Goal: Information Seeking & Learning: Learn about a topic

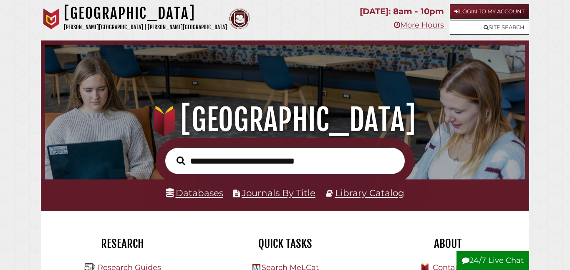
scroll to position [158, 475]
click at [482, 14] on link "Login to My Account" at bounding box center [489, 11] width 79 height 15
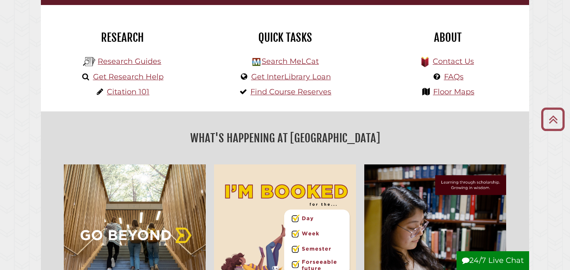
scroll to position [207, 0]
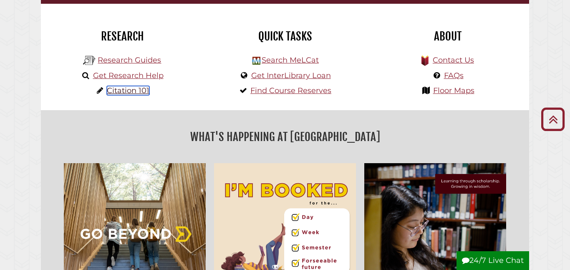
click at [116, 92] on link "Citation 101" at bounding box center [128, 90] width 43 height 9
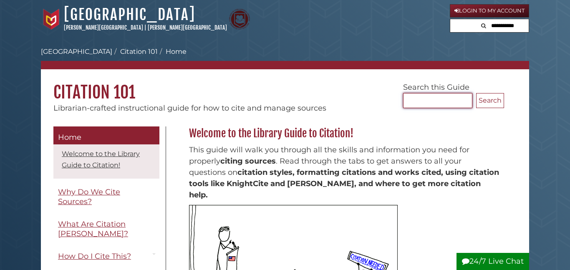
click at [453, 104] on input "Search..." at bounding box center [437, 100] width 69 height 15
type input "***"
click at [476, 93] on button "Search" at bounding box center [490, 100] width 28 height 15
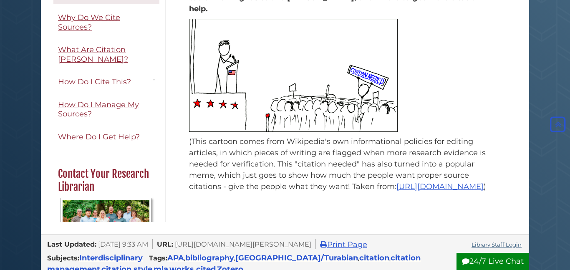
scroll to position [184, 0]
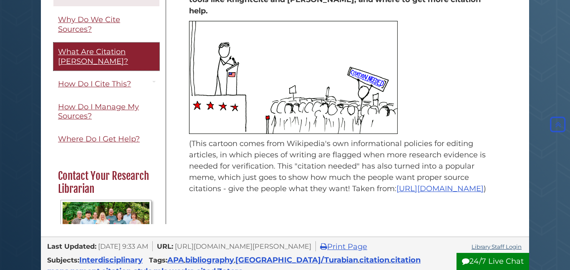
click at [118, 60] on link "What Are Citation [PERSON_NAME]?" at bounding box center [106, 57] width 106 height 28
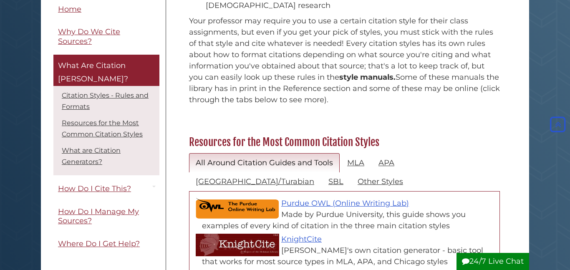
scroll to position [277, 0]
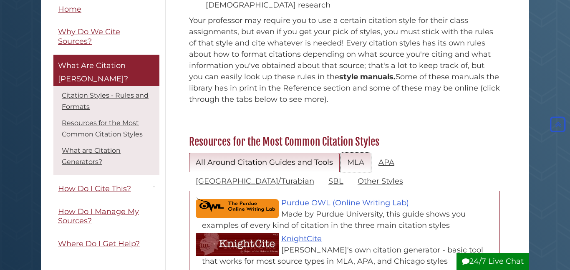
click at [358, 153] on link "MLA" at bounding box center [355, 163] width 30 height 20
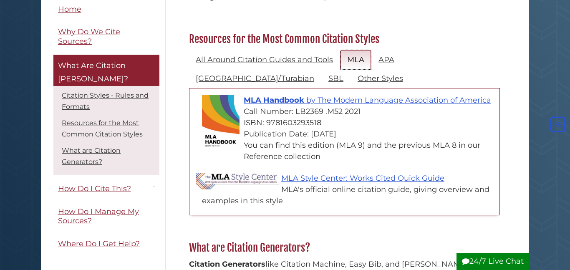
scroll to position [381, 0]
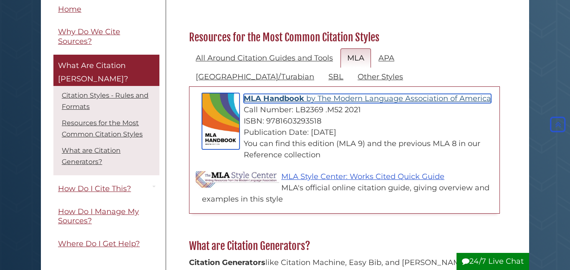
click at [291, 94] on span "MLA Handbook" at bounding box center [274, 98] width 60 height 9
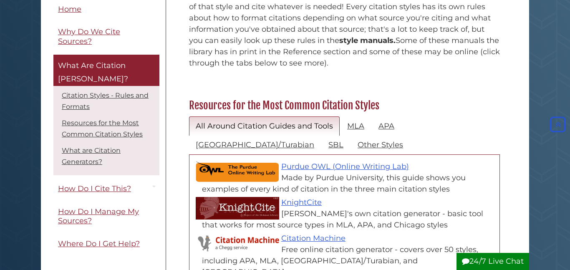
scroll to position [315, 0]
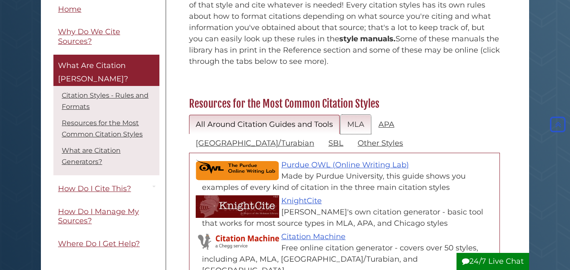
click at [352, 115] on link "MLA" at bounding box center [355, 125] width 30 height 20
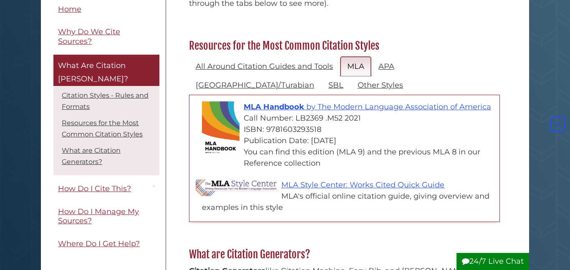
scroll to position [373, 0]
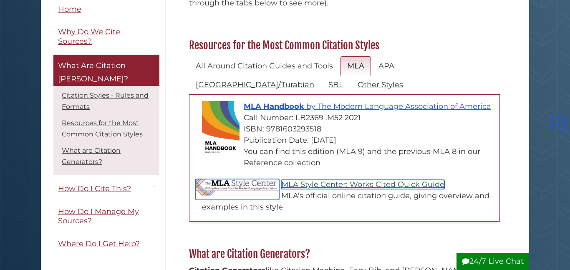
click at [334, 180] on link "MLA Style Center: Works Cited Quick Guide" at bounding box center [362, 184] width 163 height 9
